Goal: Transaction & Acquisition: Purchase product/service

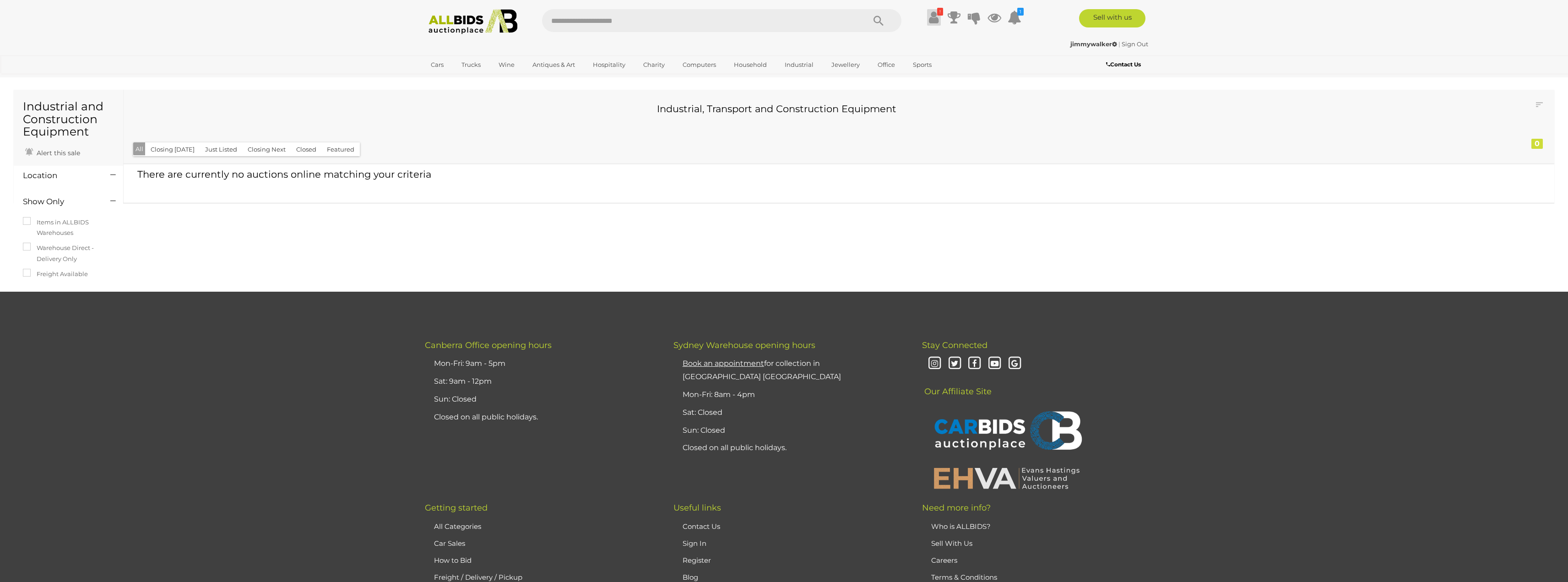
click at [931, 15] on icon at bounding box center [934, 17] width 10 height 16
click at [905, 40] on strong "Outstanding Balance - Pay $1254.62 Now" at bounding box center [862, 46] width 85 height 18
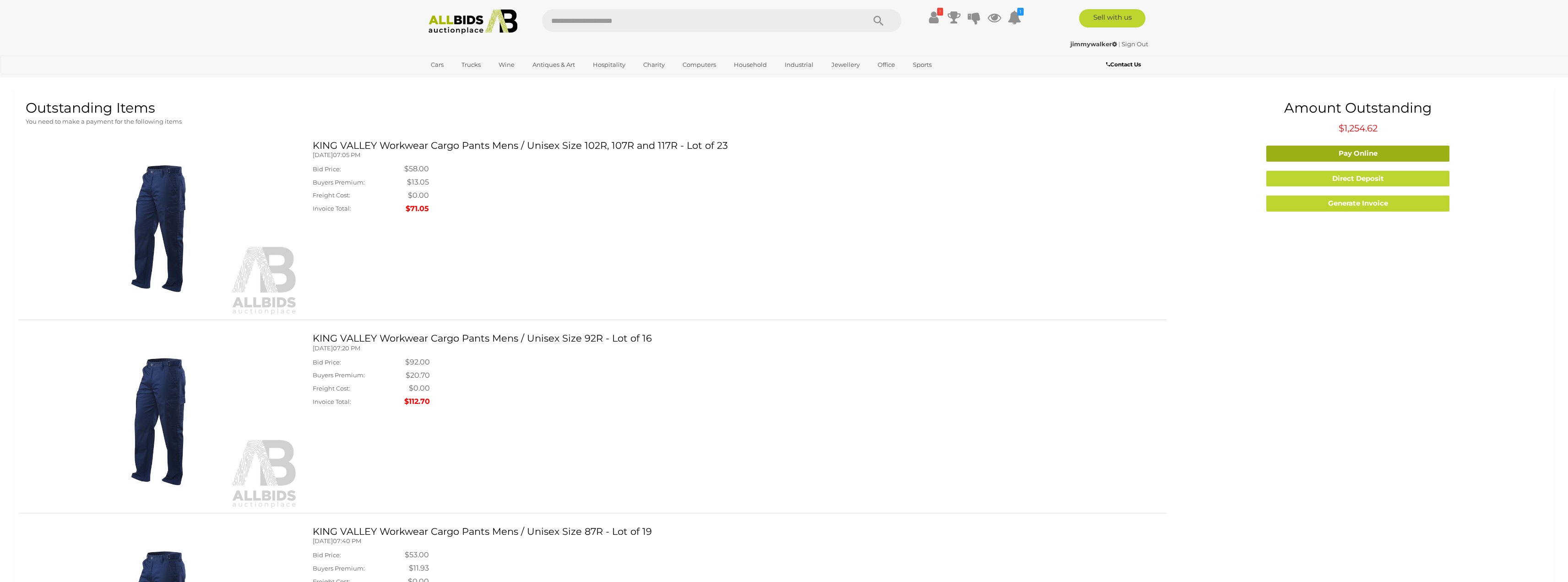
click at [1340, 150] on link "Pay Online" at bounding box center [1357, 153] width 183 height 16
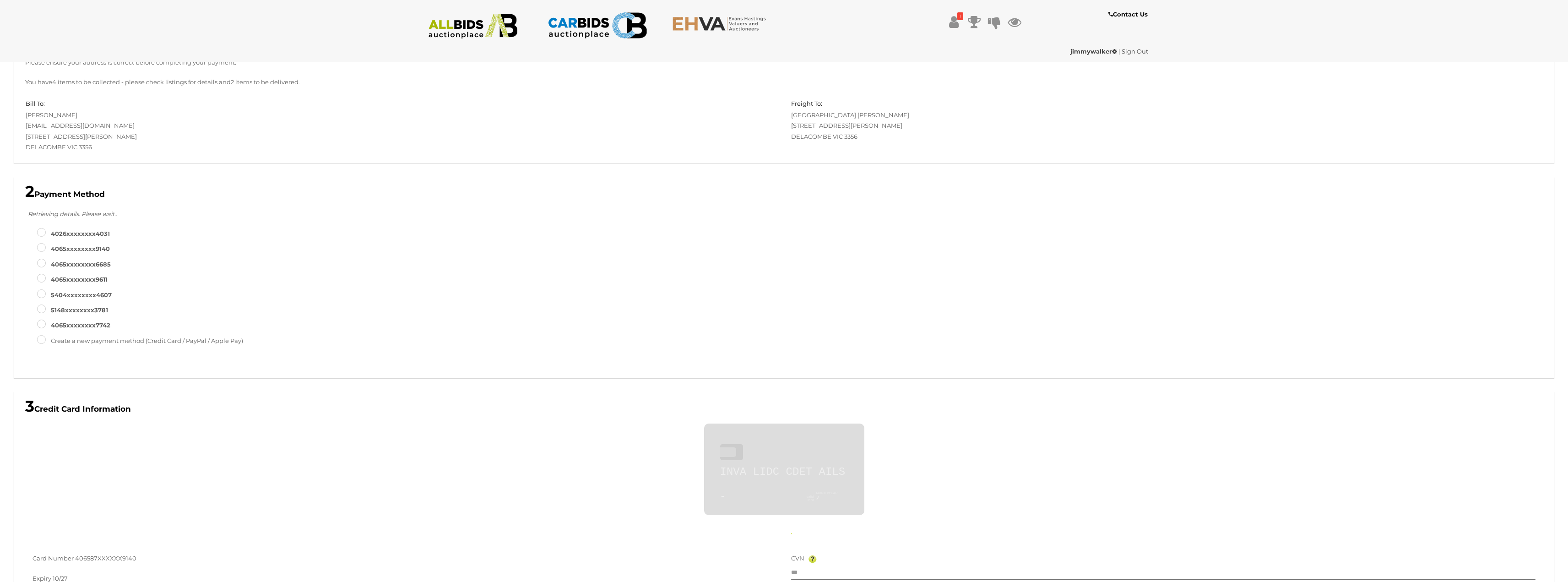
scroll to position [43, 0]
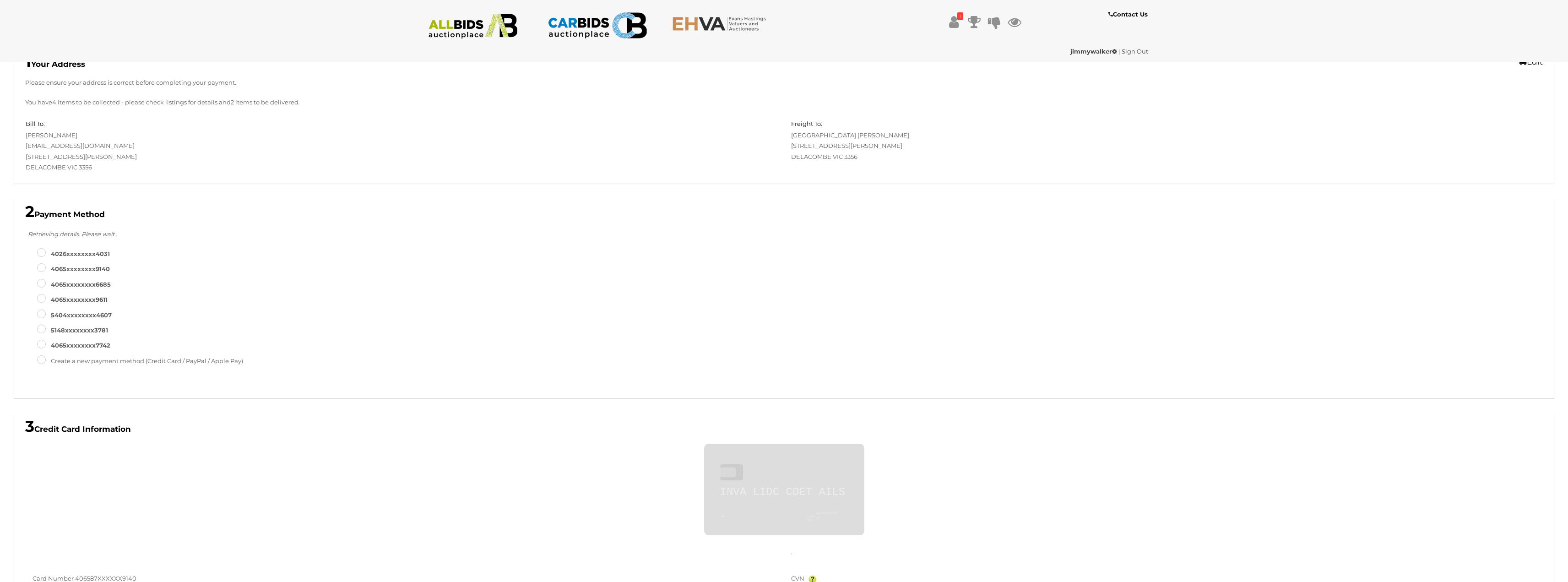
type input "**********"
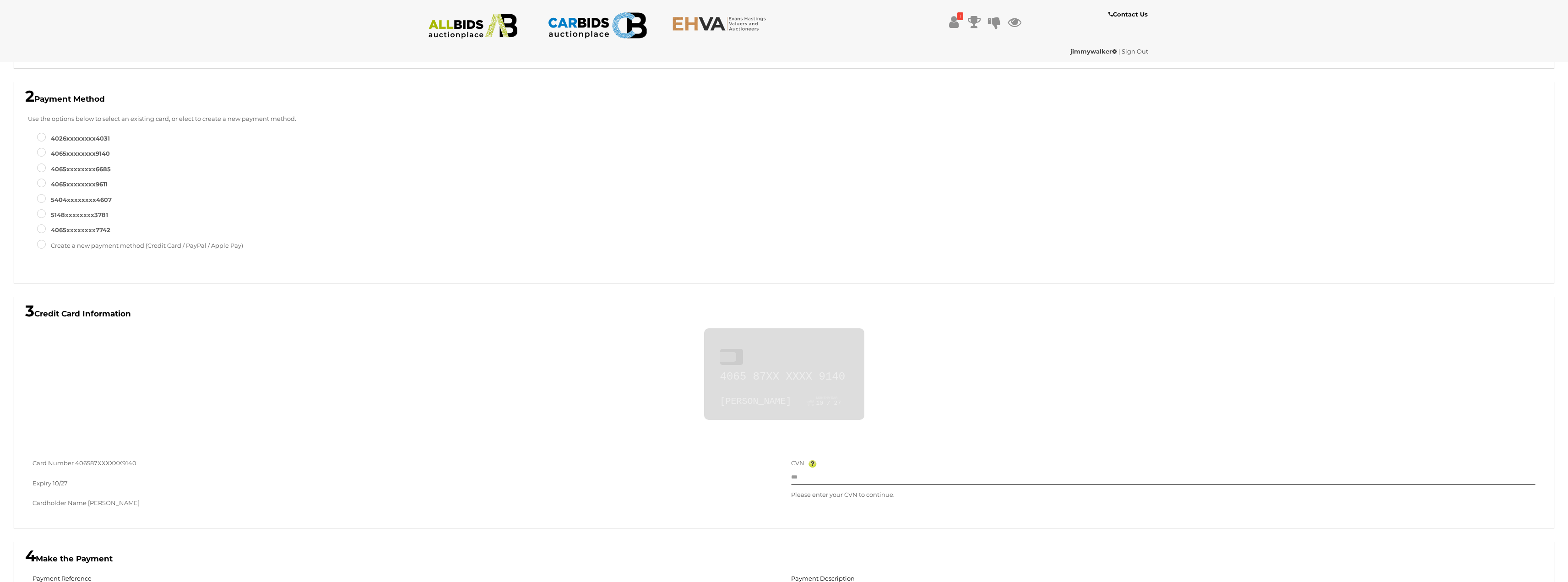
scroll to position [226, 0]
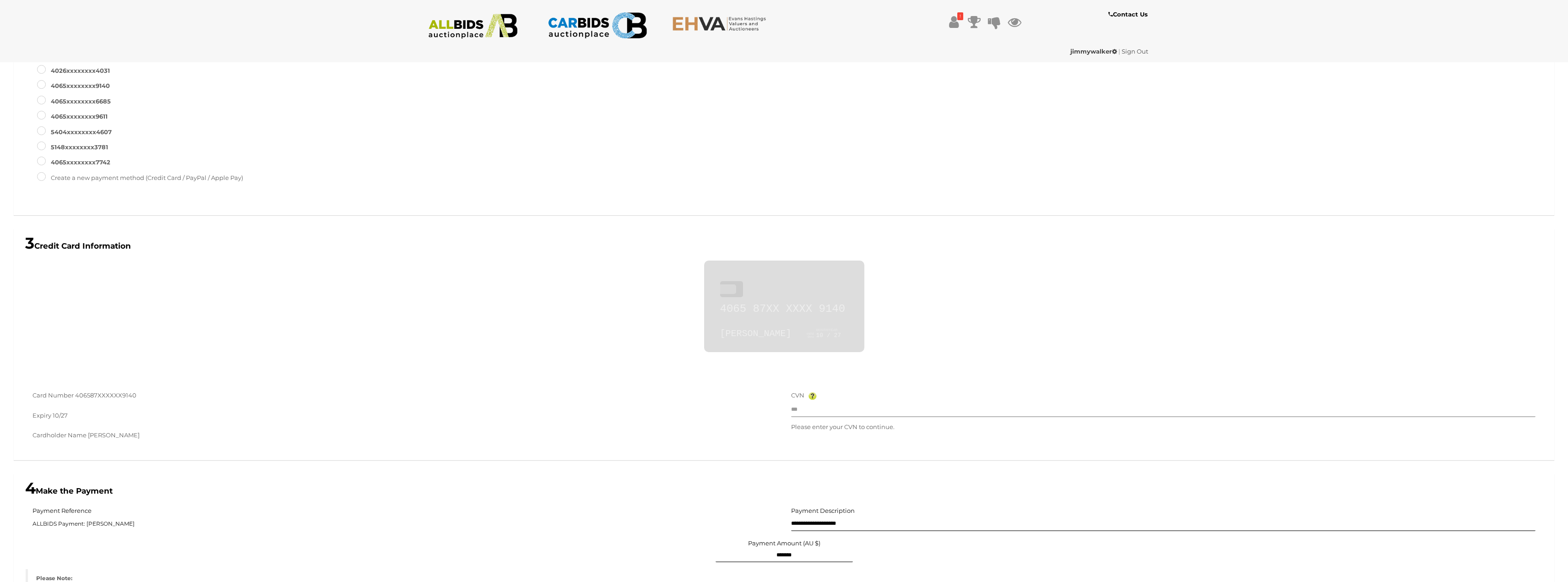
click at [848, 412] on input "text" at bounding box center [1164, 410] width 745 height 14
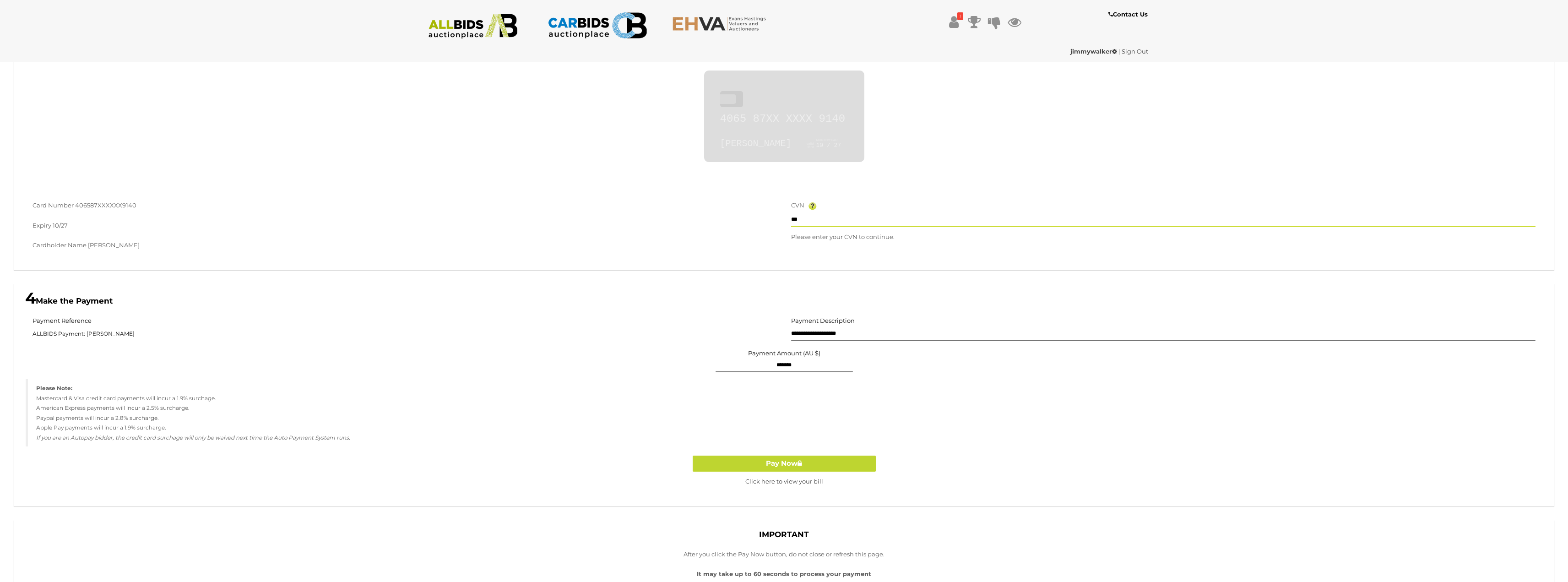
scroll to position [502, 0]
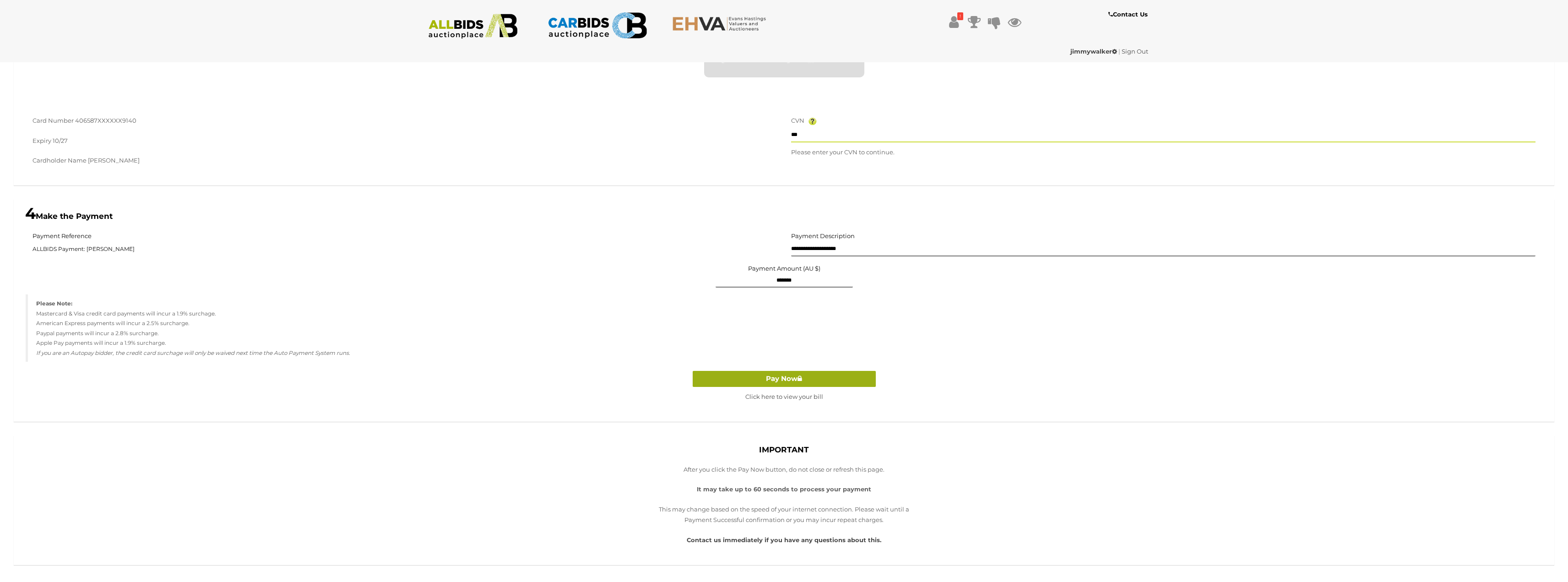
type input "***"
click at [802, 380] on icon at bounding box center [800, 378] width 5 height 7
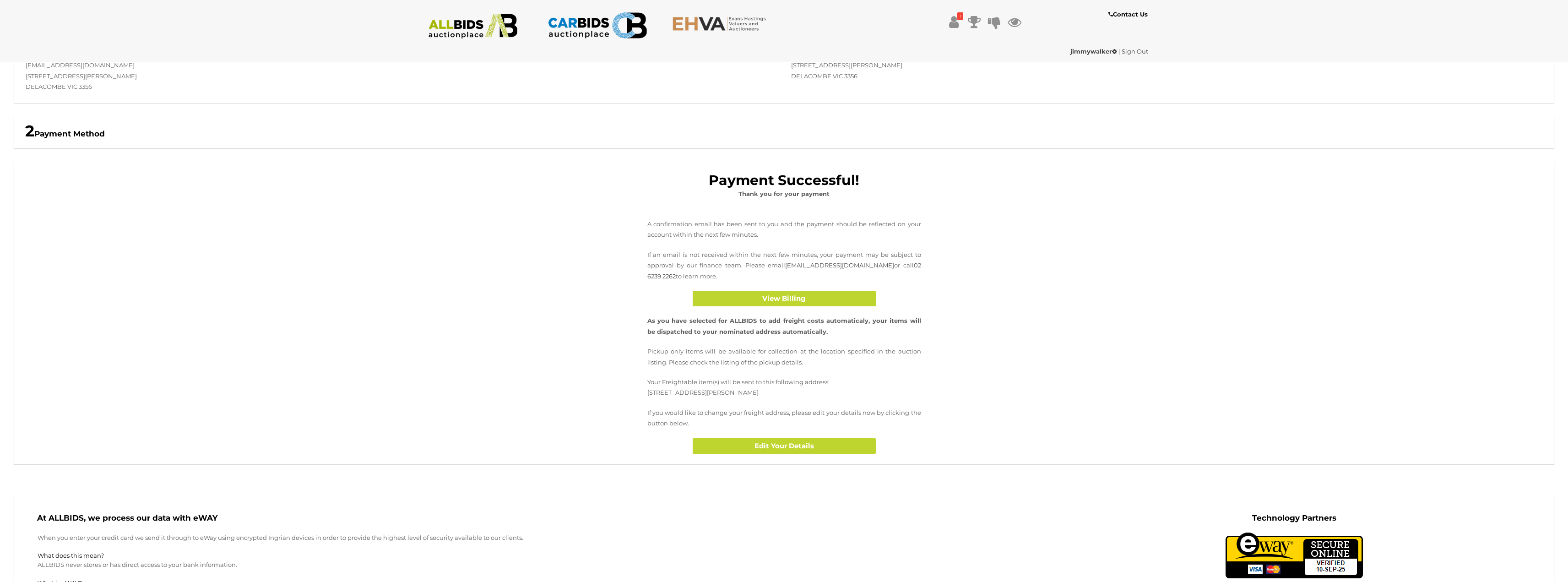
scroll to position [138, 0]
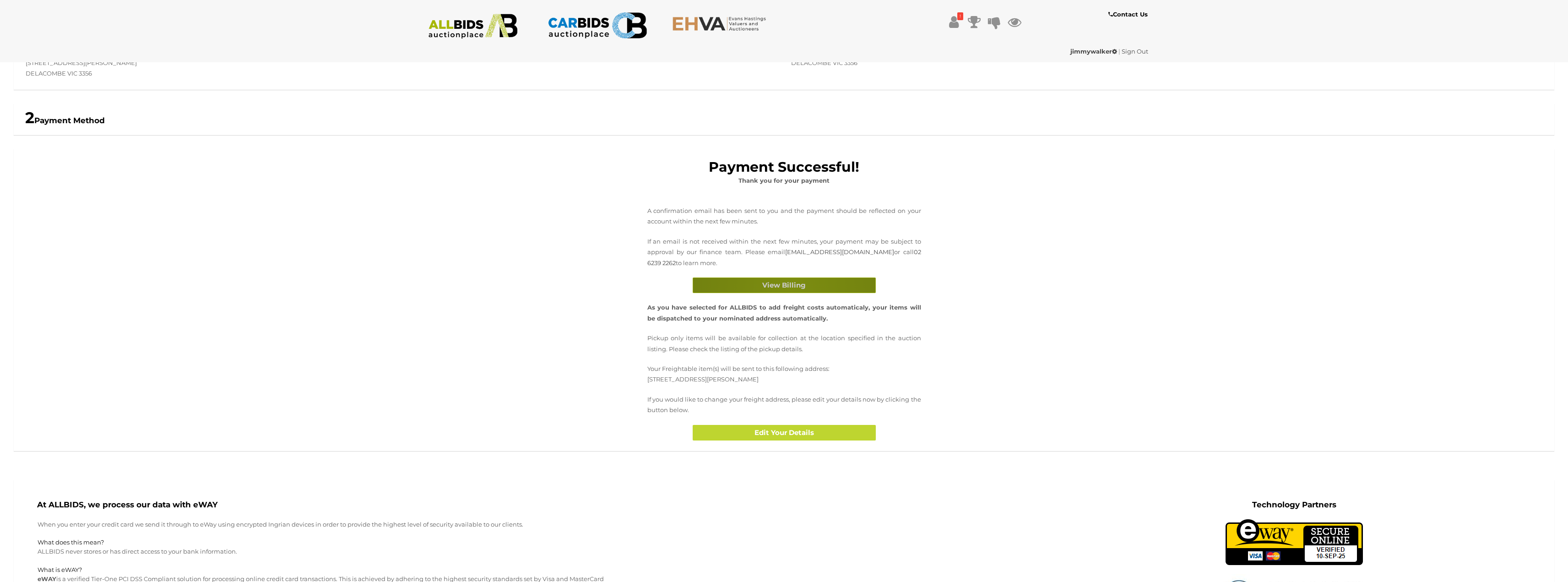
click at [791, 286] on button "View Billing" at bounding box center [784, 286] width 183 height 16
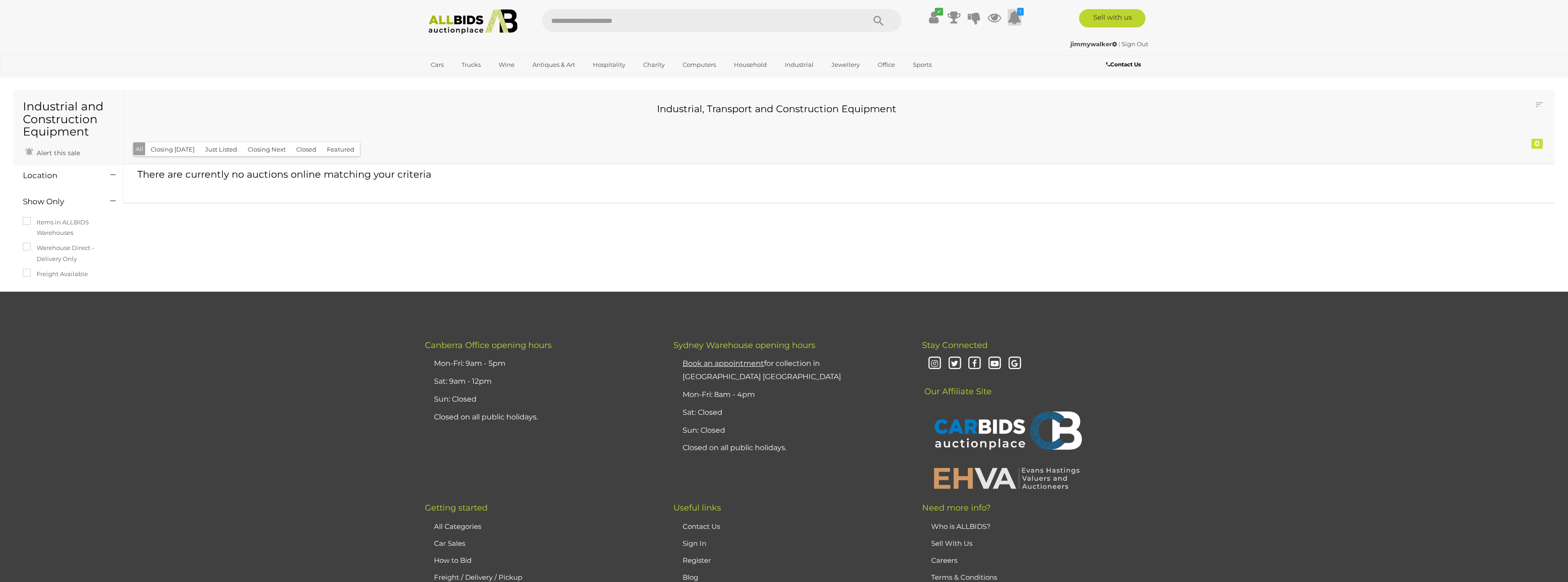
click at [1016, 19] on icon at bounding box center [1014, 17] width 14 height 16
click at [937, 13] on icon "✔" at bounding box center [939, 12] width 9 height 8
click at [866, 75] on div "Track & Trace" at bounding box center [872, 75] width 132 height 13
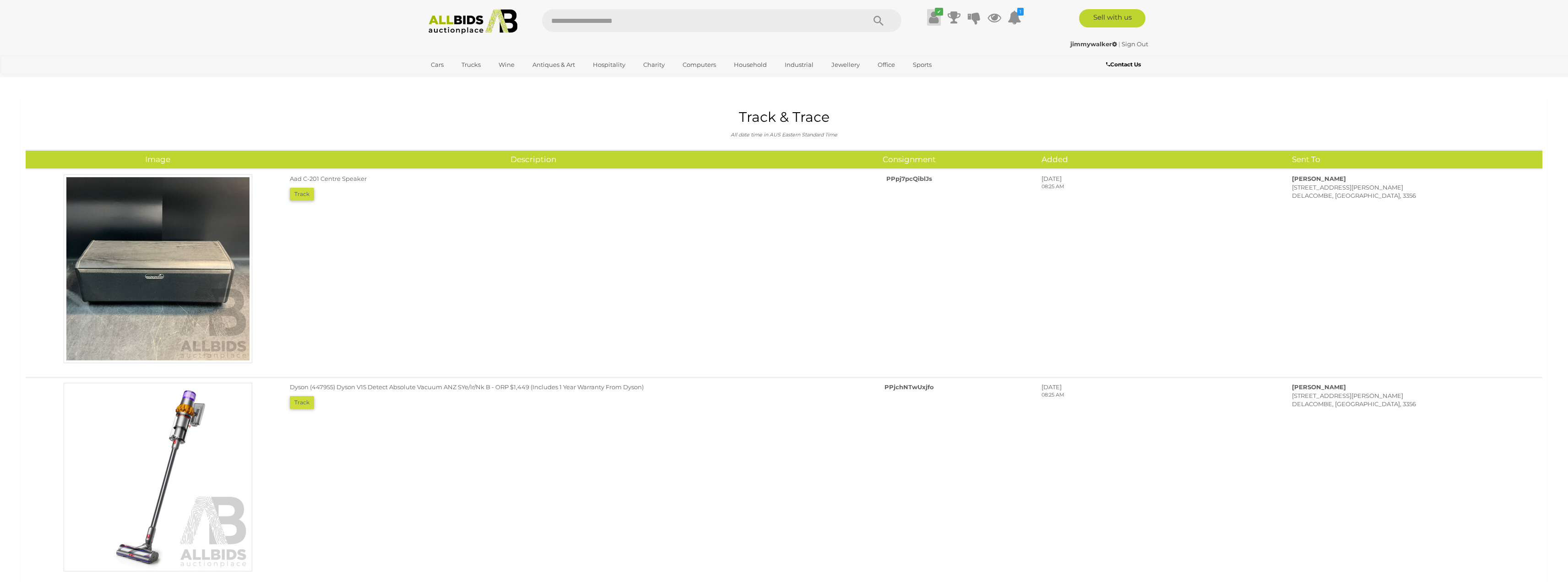
click at [928, 14] on link "✔" at bounding box center [934, 17] width 14 height 16
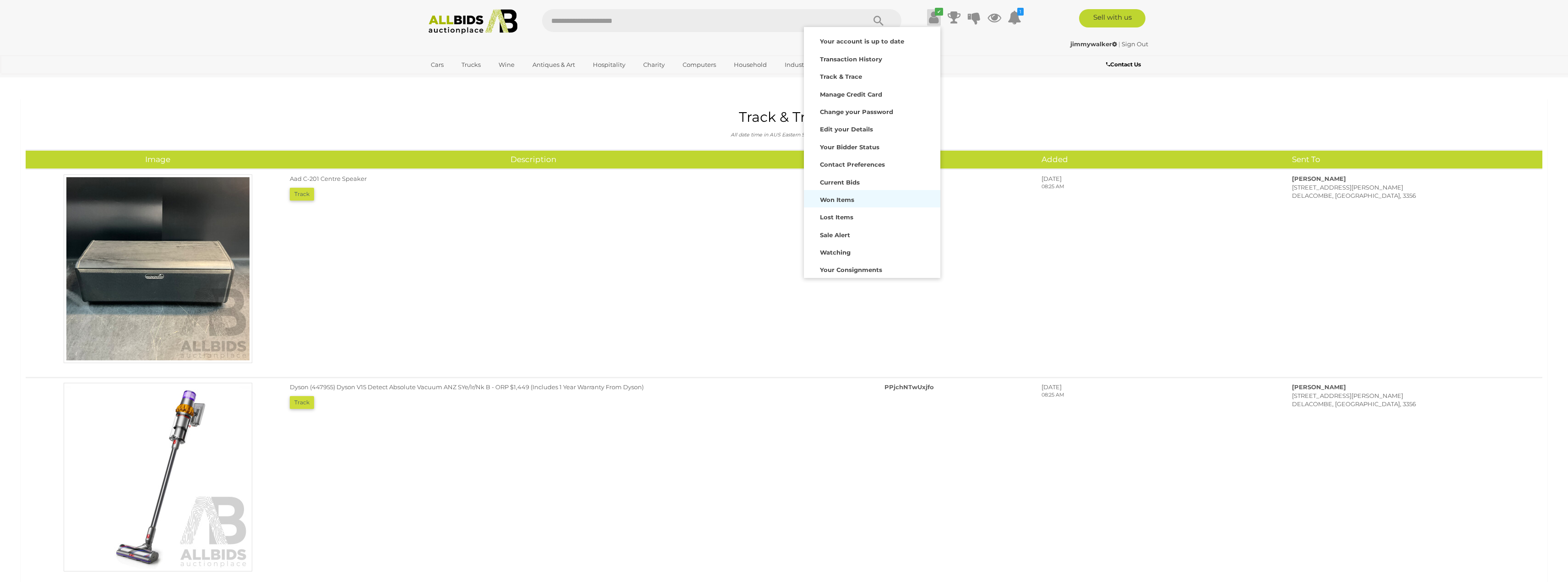
click at [845, 201] on strong "Won Items" at bounding box center [837, 200] width 34 height 7
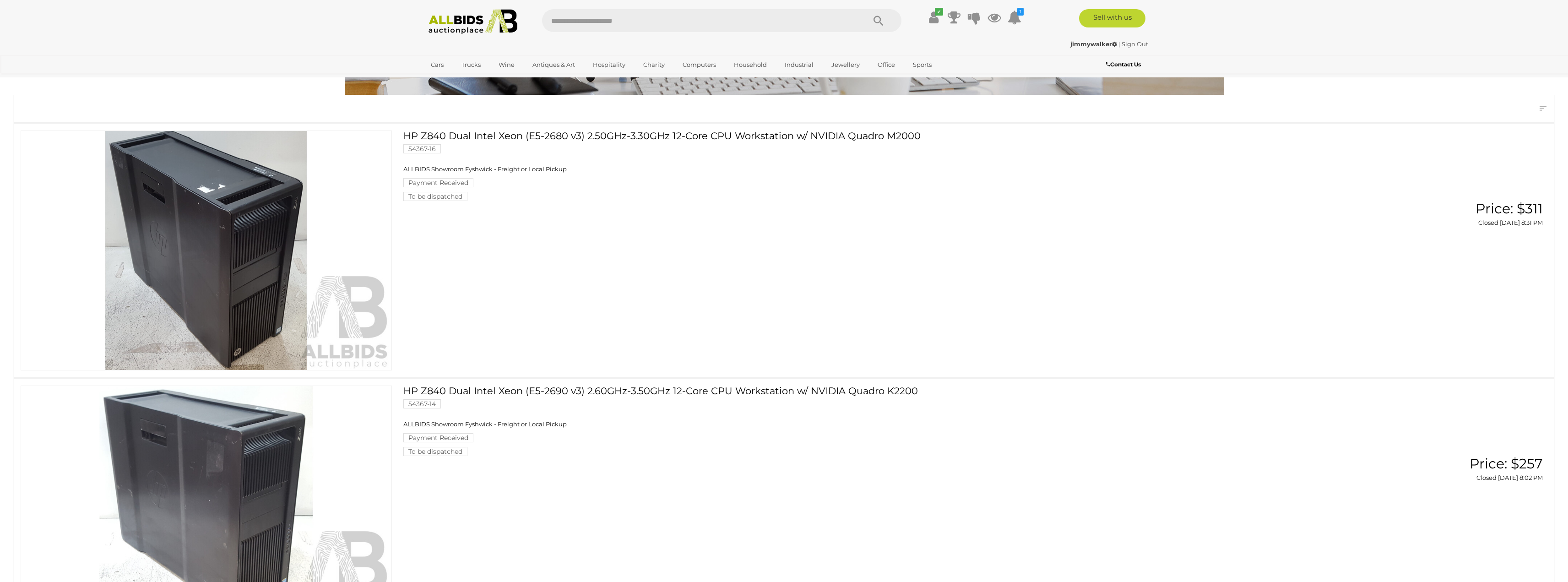
scroll to position [46, 0]
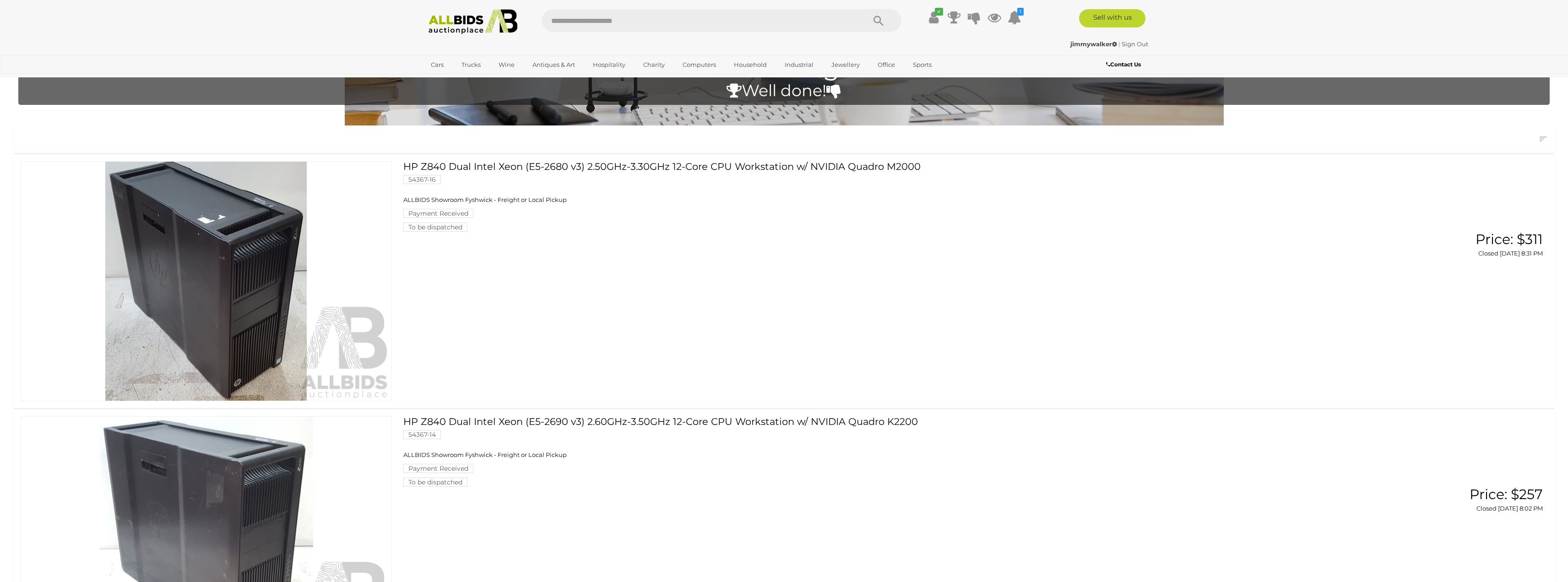
click at [233, 310] on img at bounding box center [206, 281] width 370 height 239
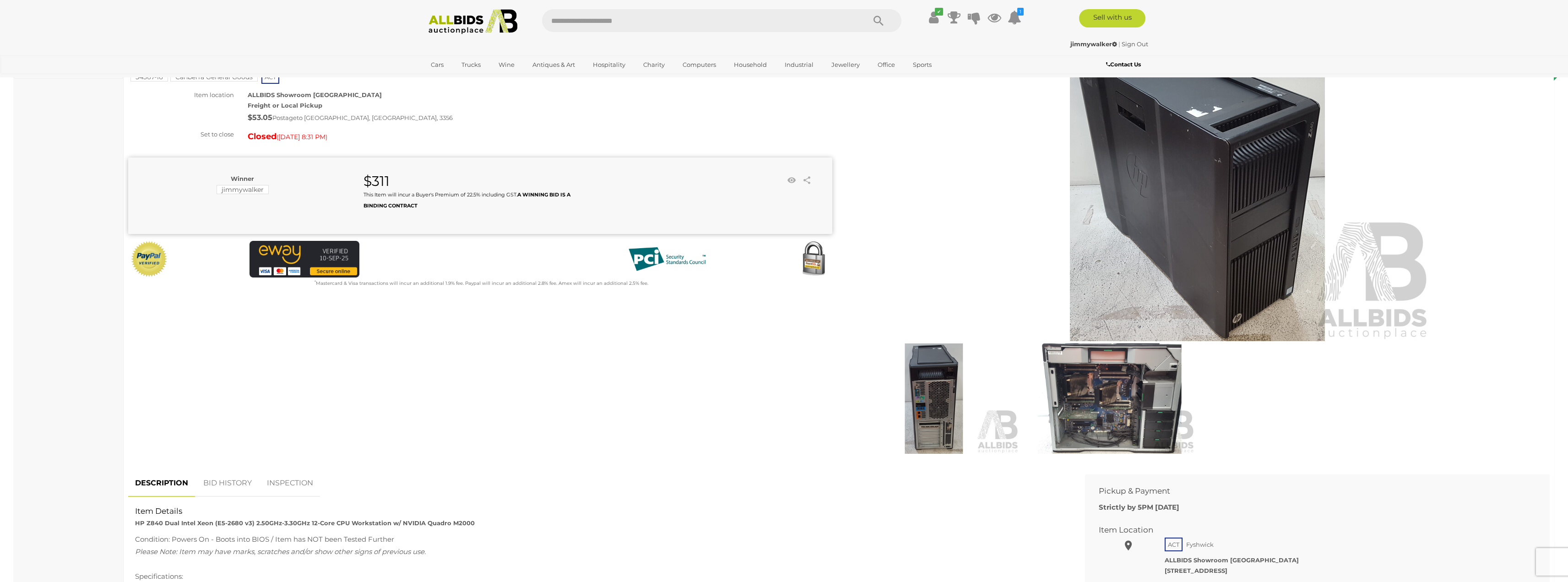
scroll to position [138, 0]
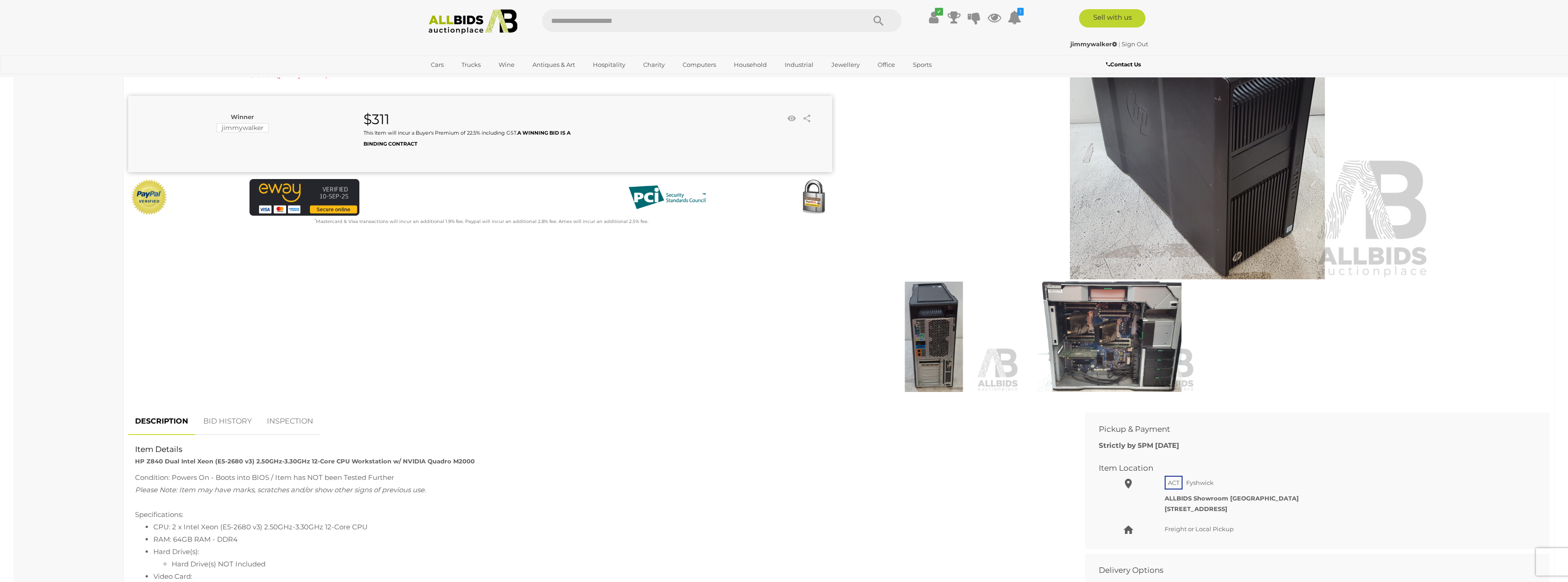
click at [952, 337] on img at bounding box center [934, 337] width 171 height 110
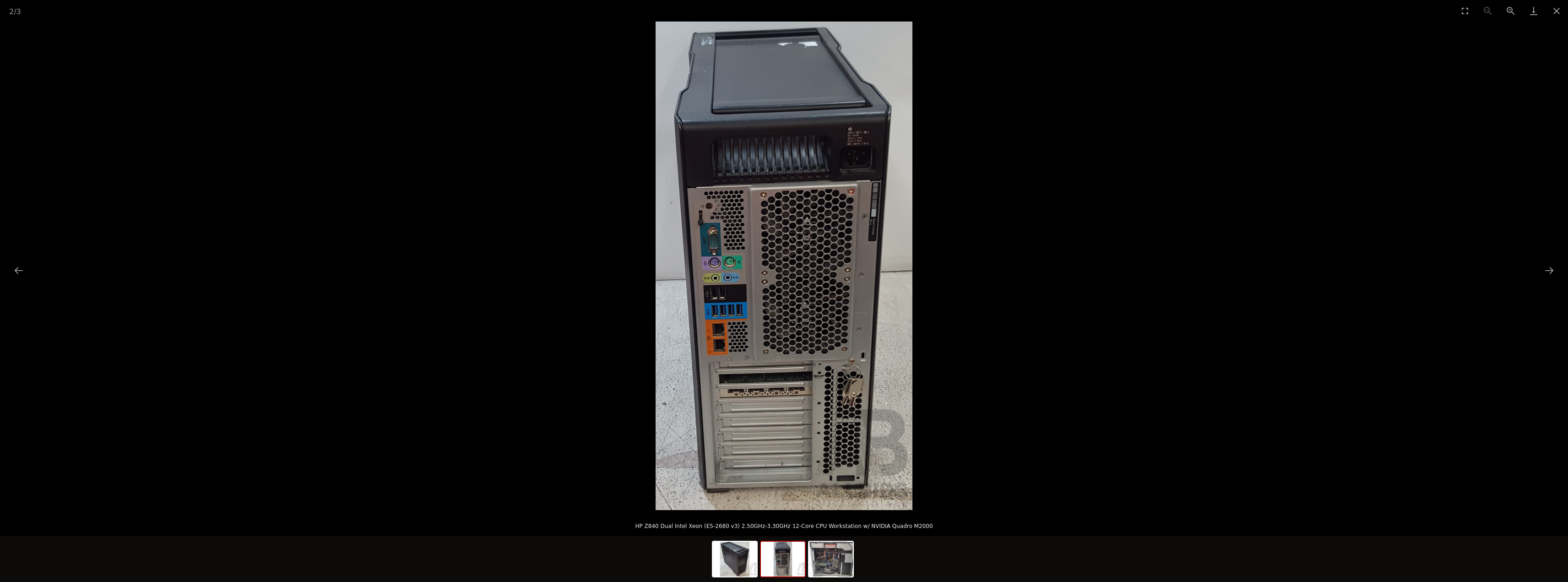
scroll to position [138, 0]
click at [747, 404] on img at bounding box center [784, 265] width 257 height 489
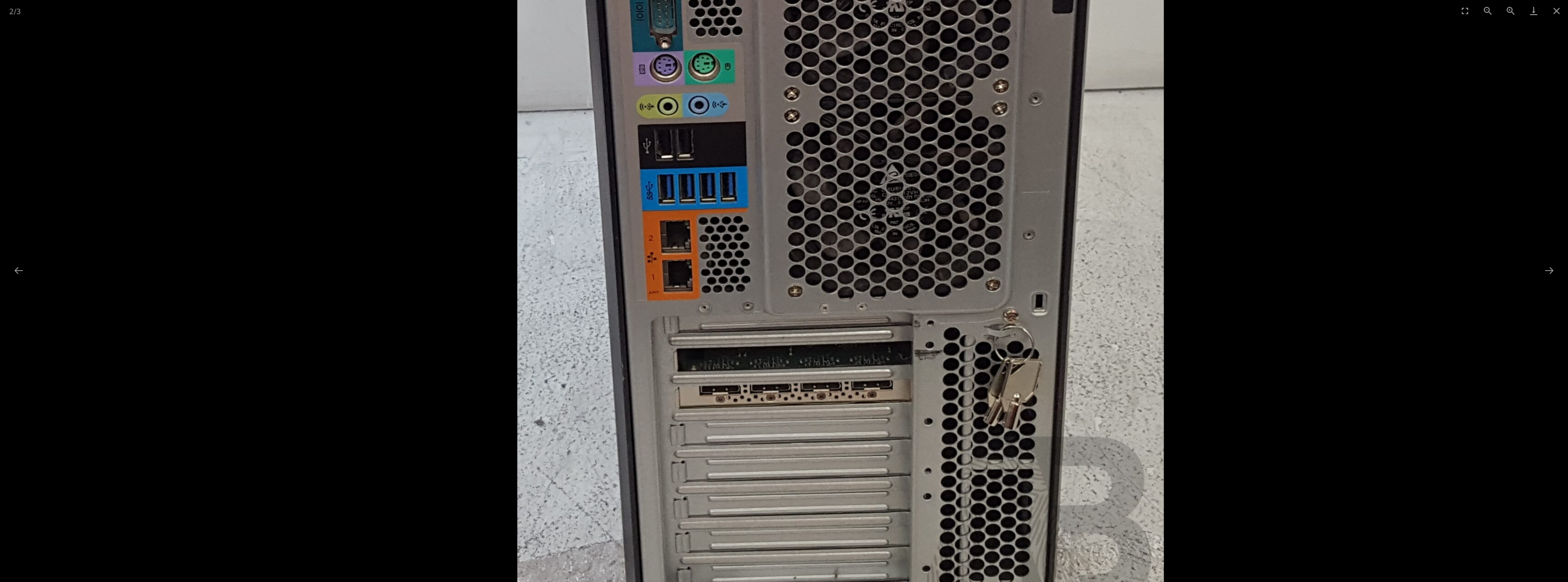
click at [747, 404] on img at bounding box center [841, 75] width 646 height 1230
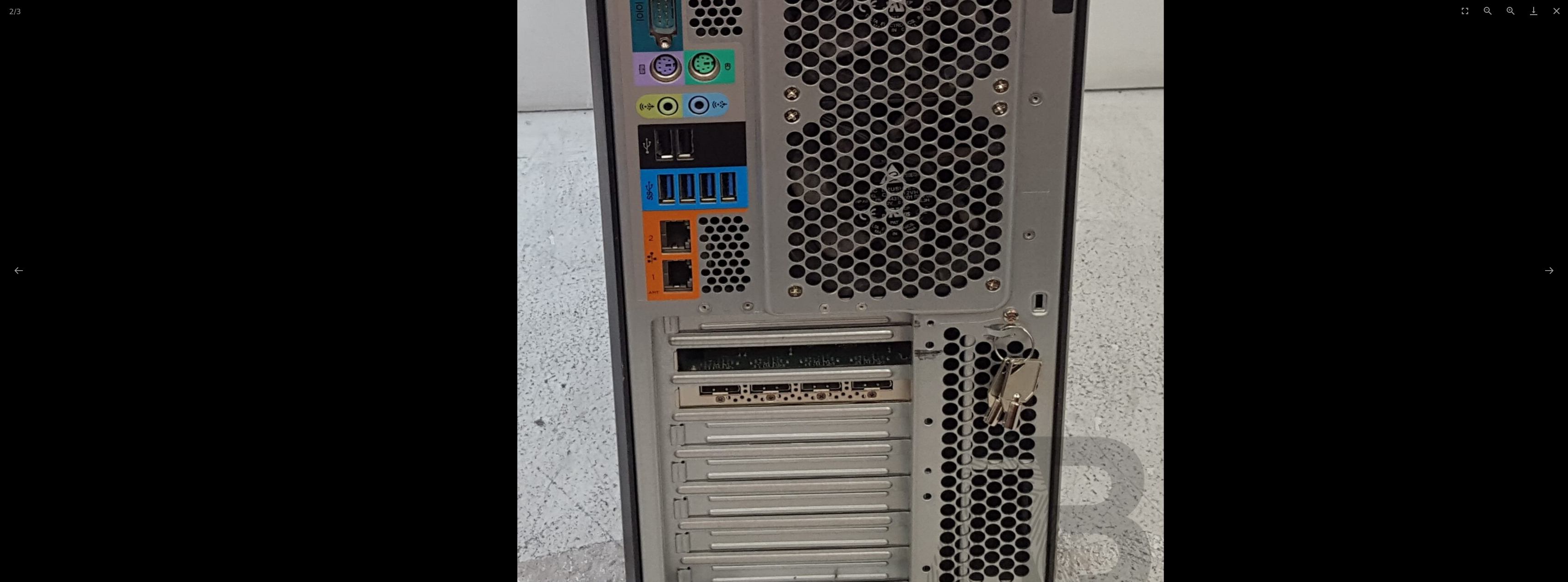
click at [747, 404] on img at bounding box center [841, 75] width 646 height 1230
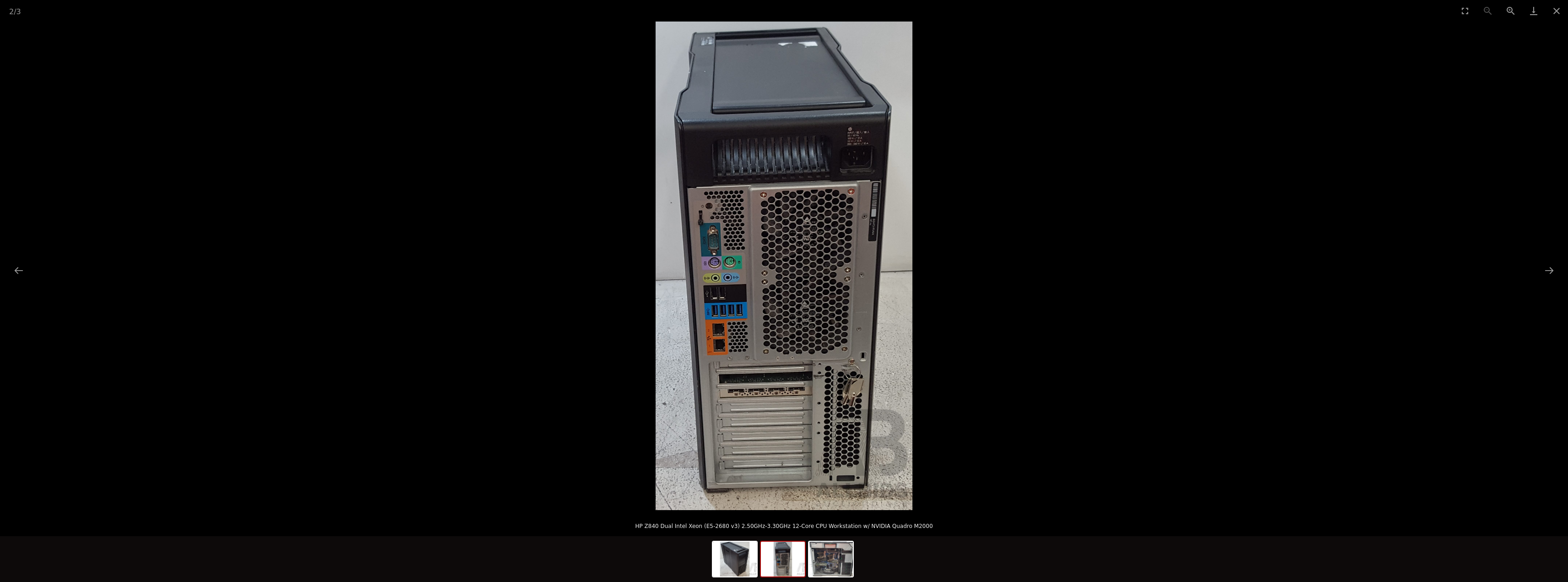
click at [747, 404] on img at bounding box center [784, 265] width 257 height 489
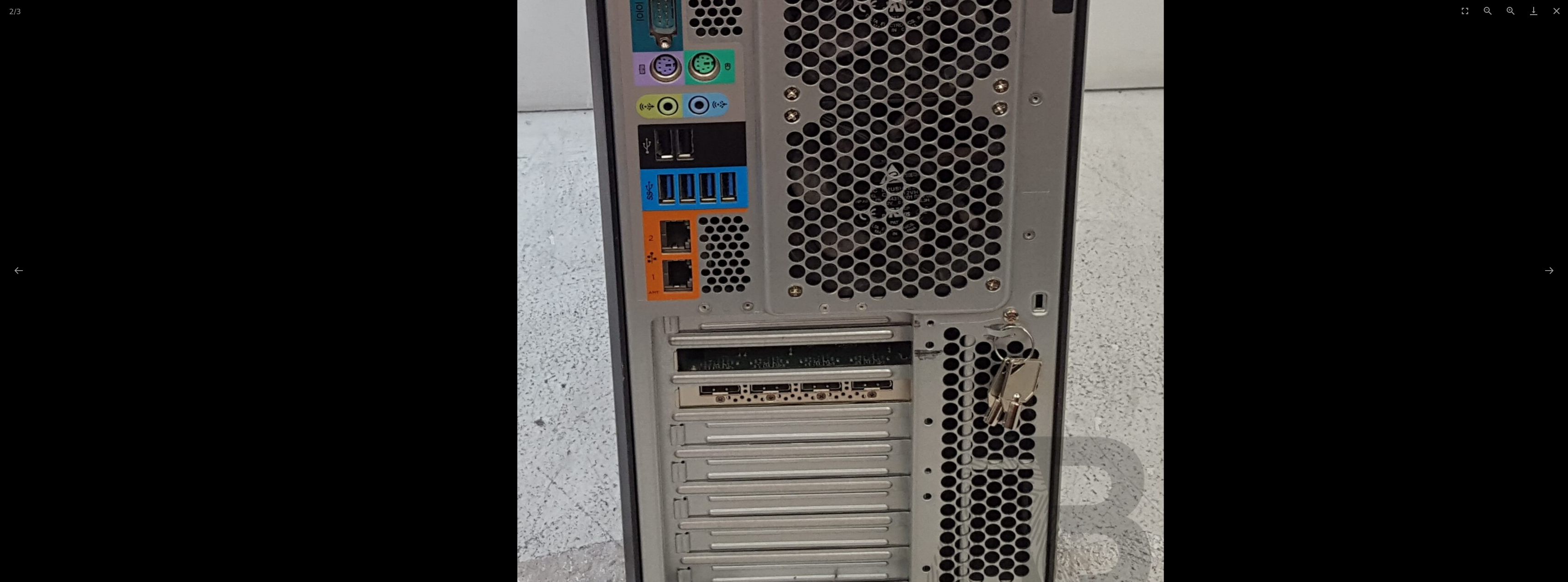
click at [743, 253] on img at bounding box center [841, 75] width 646 height 1230
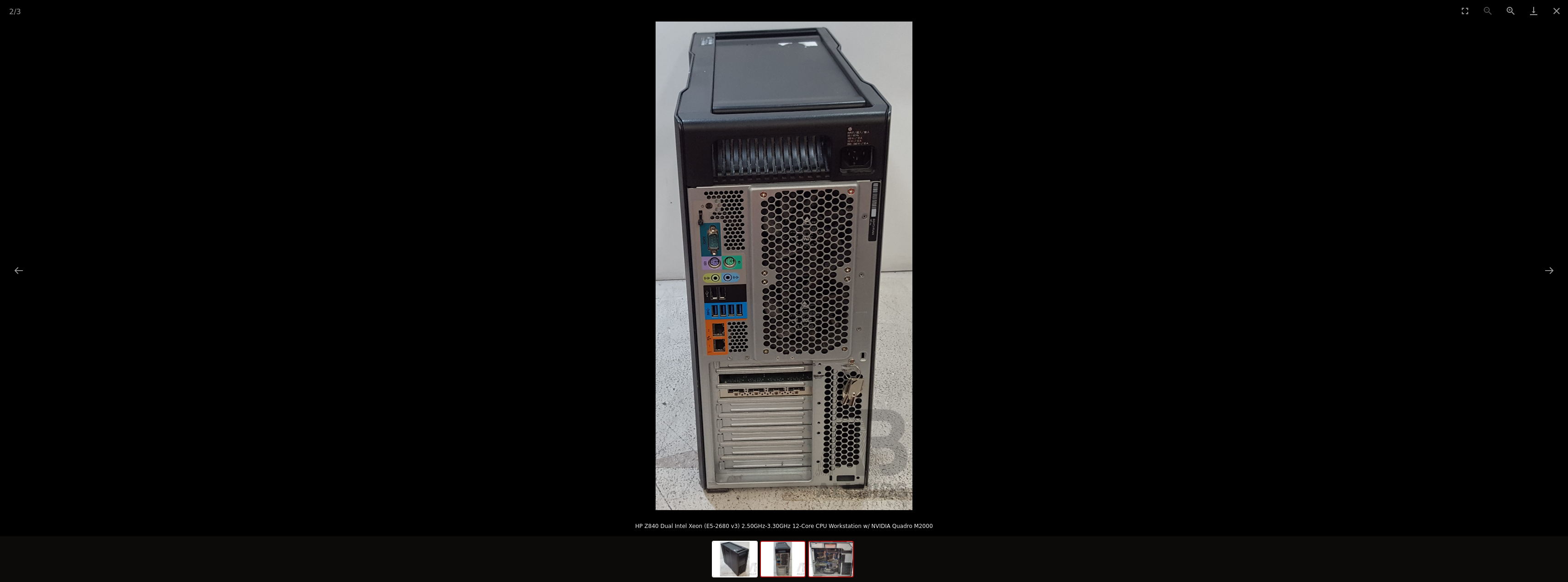
click at [832, 559] on img at bounding box center [831, 559] width 44 height 35
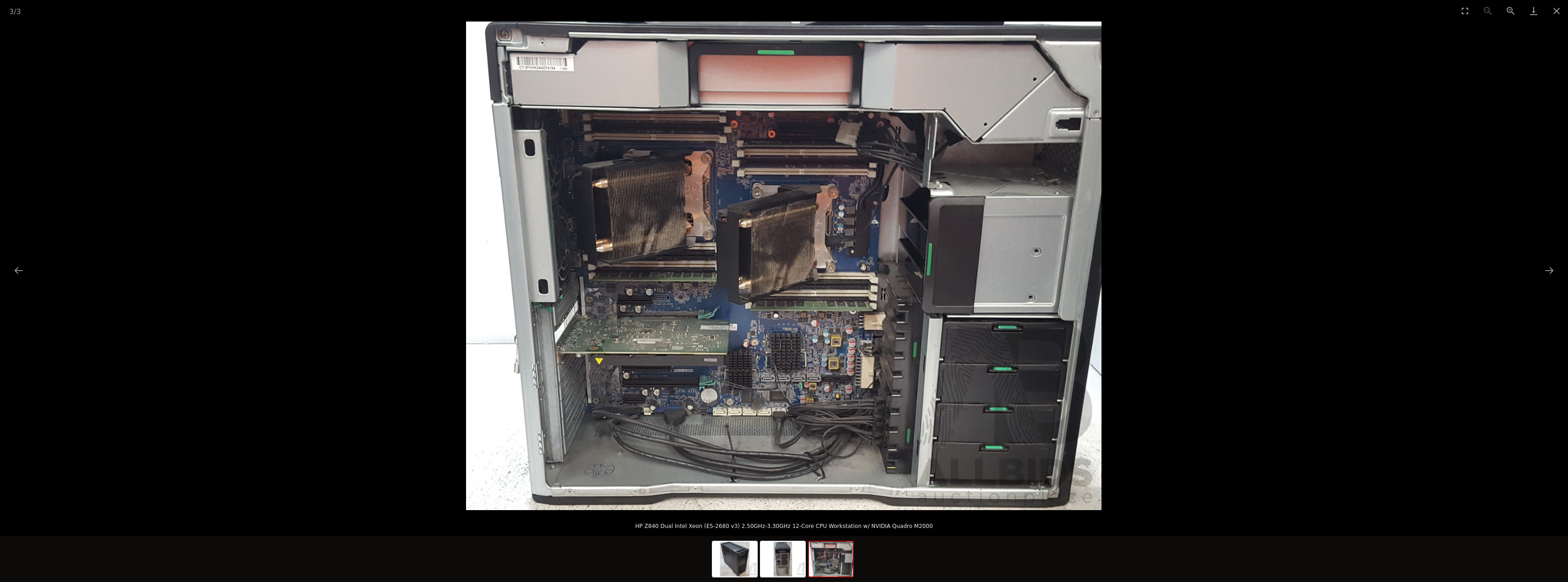
click at [592, 379] on img at bounding box center [784, 265] width 635 height 489
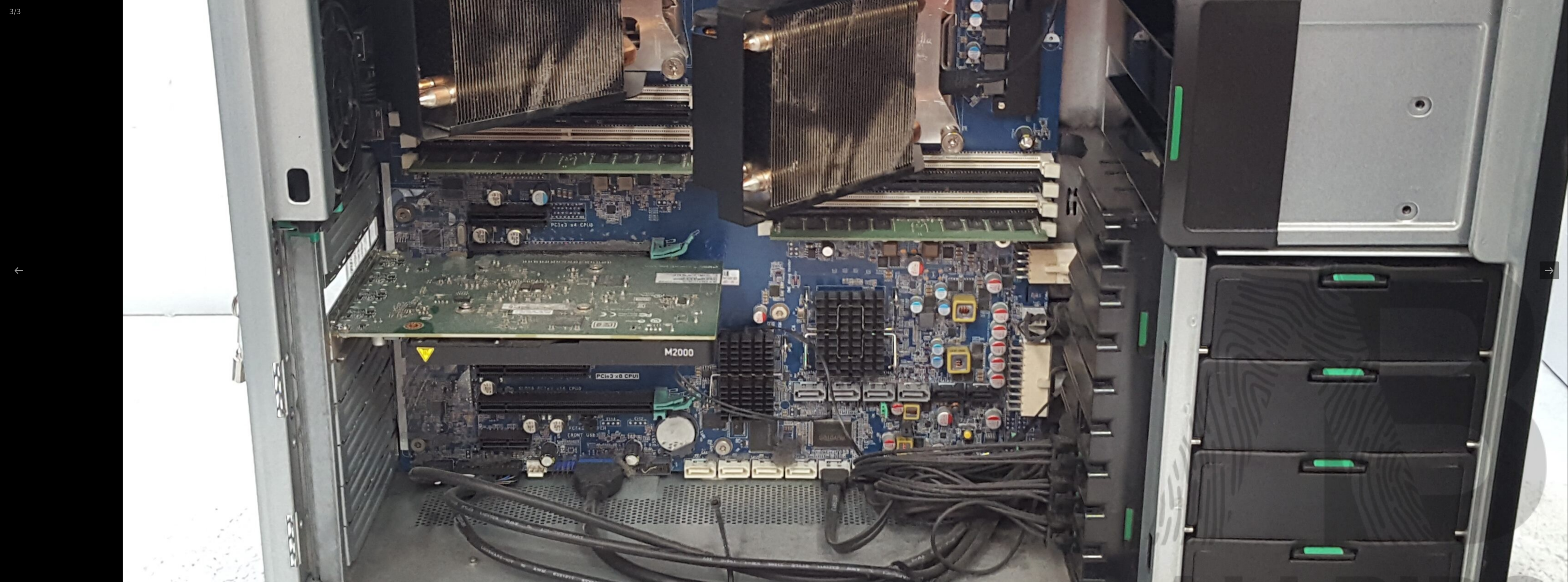
click at [592, 378] on img at bounding box center [845, 138] width 1445 height 1111
